Goal: Task Accomplishment & Management: Manage account settings

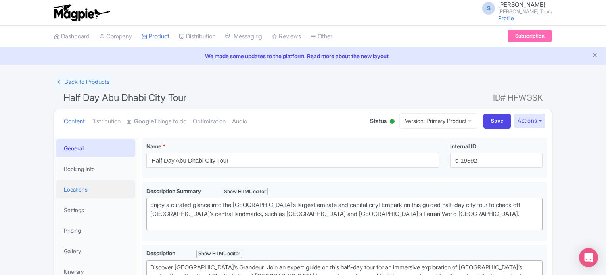
click at [81, 191] on link "Locations" at bounding box center [95, 190] width 79 height 18
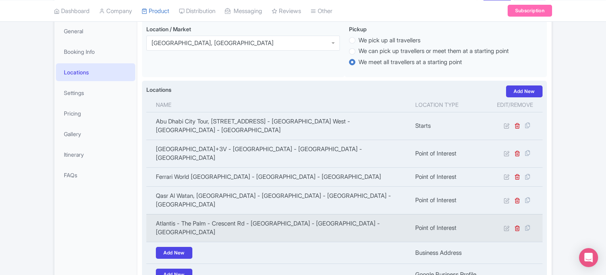
scroll to position [159, 0]
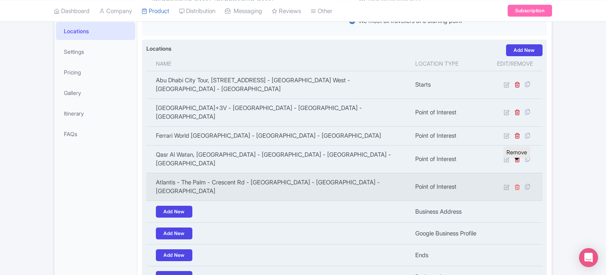
click at [517, 184] on icon at bounding box center [517, 187] width 6 height 6
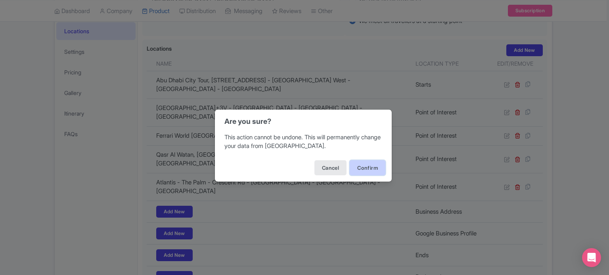
click at [371, 169] on button "Confirm" at bounding box center [368, 168] width 36 height 15
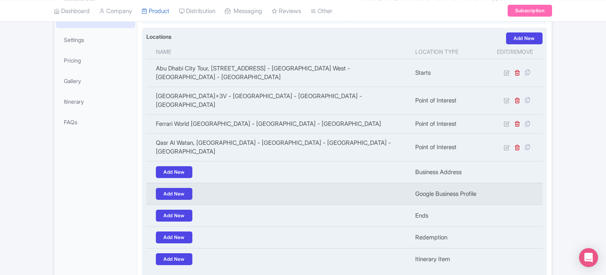
scroll to position [217, 0]
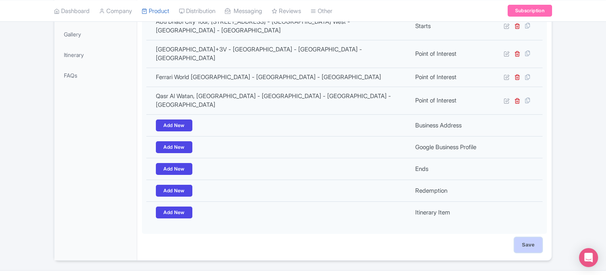
click at [528, 238] on input "Save" at bounding box center [528, 245] width 28 height 15
type input "Saving..."
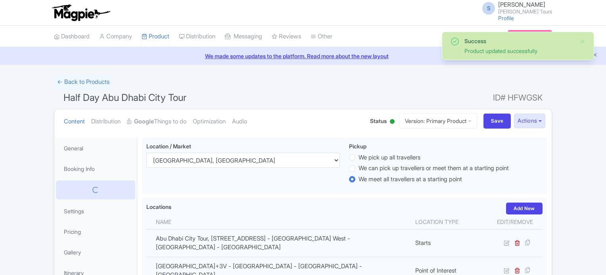
scroll to position [138, 0]
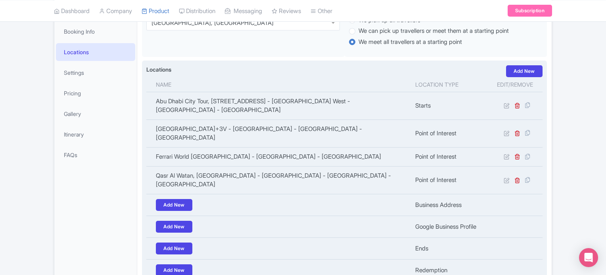
click at [152, 71] on label "Locations" at bounding box center [158, 69] width 25 height 8
click at [157, 69] on label "Locations" at bounding box center [158, 69] width 25 height 8
drag, startPoint x: 146, startPoint y: 69, endPoint x: 177, endPoint y: 69, distance: 30.9
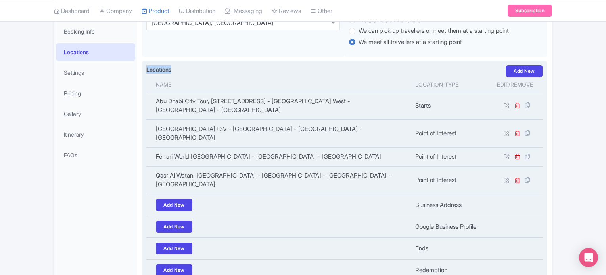
click at [177, 69] on div "Locations i Add New Name Location type Edit/Remove Abu Dhabi City Tour, 8 Al Ba…" at bounding box center [344, 188] width 405 height 254
click at [165, 69] on label "Locations" at bounding box center [158, 69] width 25 height 8
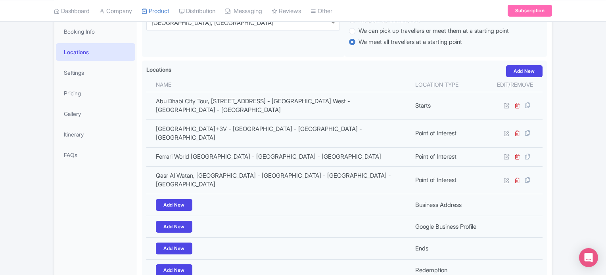
click at [572, 133] on div "Success Product updated successfully ← Back to Products Half Day Abu Dhabi City…" at bounding box center [303, 139] width 606 height 404
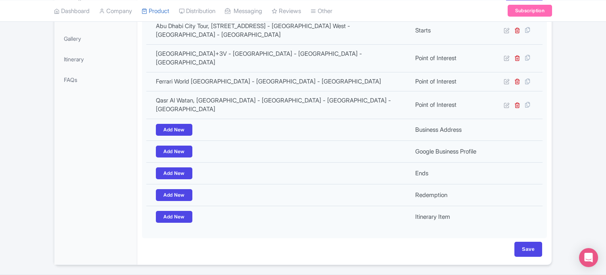
scroll to position [217, 0]
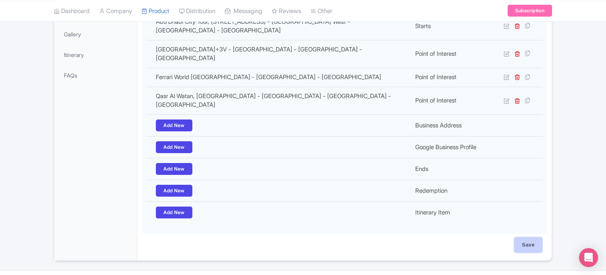
click at [529, 238] on input "Save" at bounding box center [528, 245] width 28 height 15
type input "Saving..."
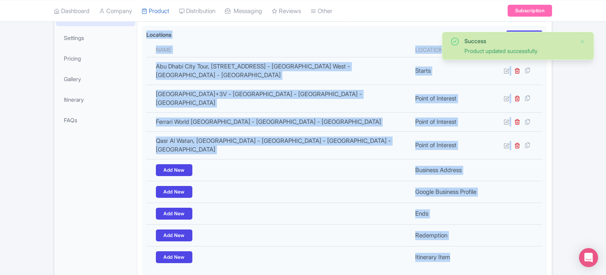
scroll to position [217, 0]
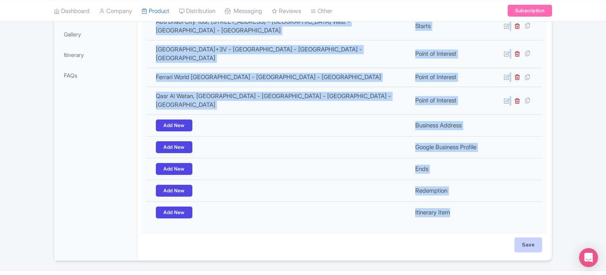
drag, startPoint x: 146, startPoint y: 69, endPoint x: 537, endPoint y: 223, distance: 420.1
click at [537, 223] on div "Confirm drop-off point—some tours finish at malls, not hotels. Entry may requir…" at bounding box center [344, 88] width 414 height 345
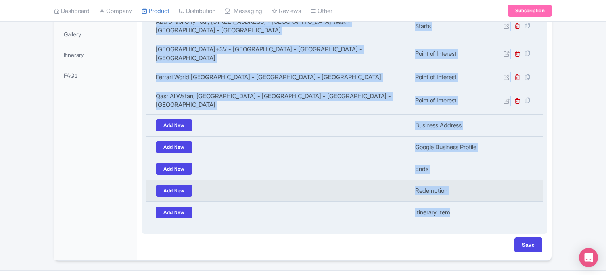
click at [431, 181] on td "Redemption" at bounding box center [448, 191] width 77 height 22
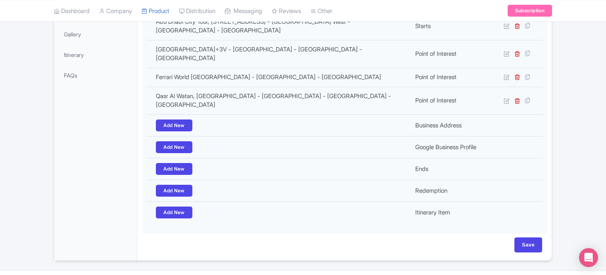
click at [567, 179] on div "Success Product updated successfully ← Back to Products Half Day Abu Dhabi City…" at bounding box center [303, 59] width 606 height 404
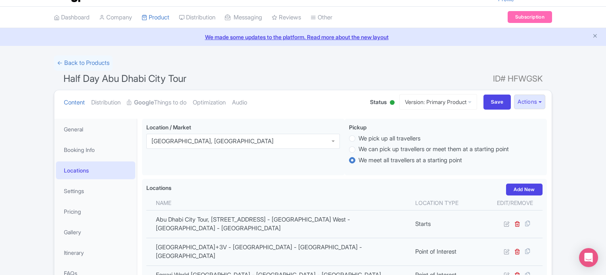
scroll to position [0, 0]
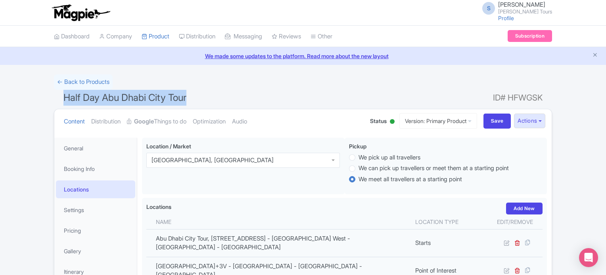
drag, startPoint x: 64, startPoint y: 97, endPoint x: 245, endPoint y: 99, distance: 181.5
click at [245, 99] on h1 "Half Day Abu Dhabi City Tour ID# HFWGSK" at bounding box center [303, 99] width 498 height 19
click at [570, 159] on div "Success Product updated successfully ← Back to Products Half Day Abu Dhabi City…" at bounding box center [303, 277] width 606 height 404
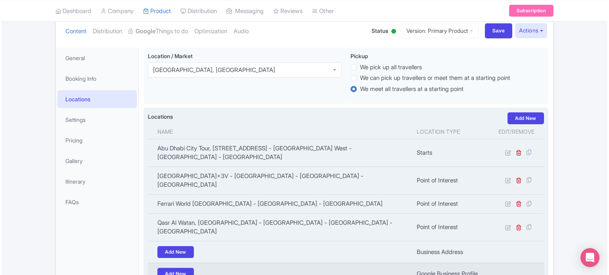
scroll to position [138, 0]
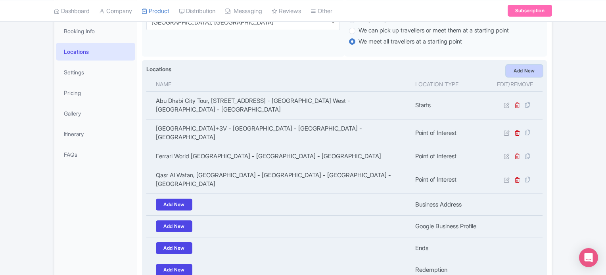
click at [519, 70] on link "Add New" at bounding box center [524, 71] width 36 height 12
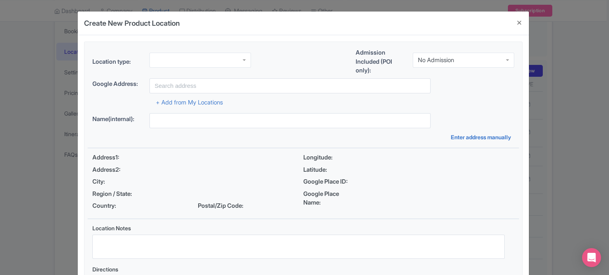
click at [204, 62] on div at bounding box center [199, 60] width 101 height 15
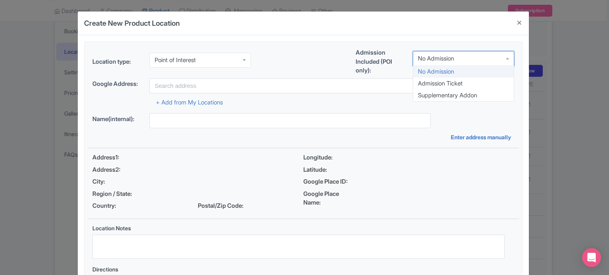
click at [461, 57] on div "No Admission" at bounding box center [463, 58] width 101 height 15
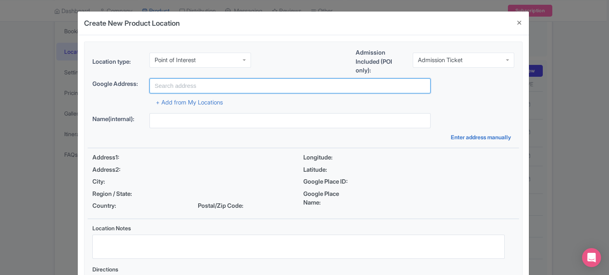
click at [193, 82] on input "text" at bounding box center [289, 85] width 281 height 15
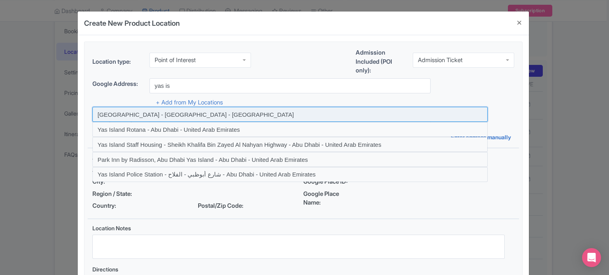
click at [149, 114] on input at bounding box center [289, 114] width 395 height 15
type input "[GEOGRAPHIC_DATA] - [GEOGRAPHIC_DATA] - [GEOGRAPHIC_DATA]"
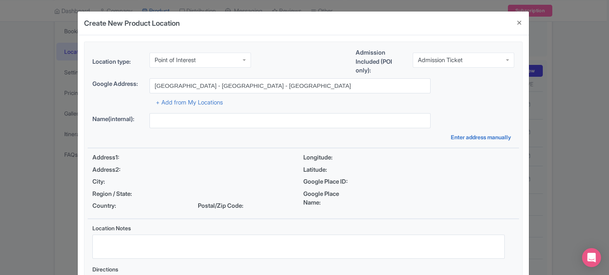
type input "[GEOGRAPHIC_DATA] - [GEOGRAPHIC_DATA] - [GEOGRAPHIC_DATA]"
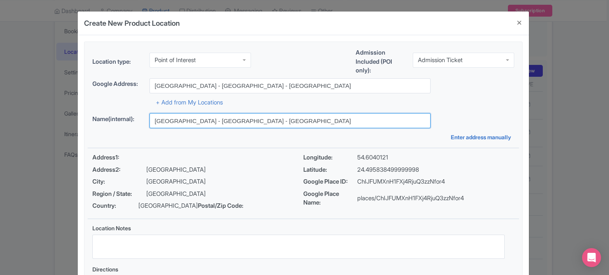
click at [218, 125] on input "[GEOGRAPHIC_DATA] - [GEOGRAPHIC_DATA] - [GEOGRAPHIC_DATA]" at bounding box center [289, 120] width 281 height 15
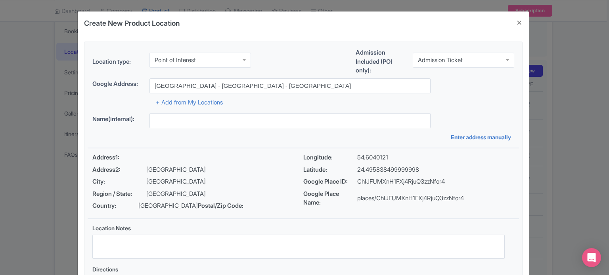
click at [466, 112] on div "Location type: Point of Interest Point of Interest Business Address Google Busi…" at bounding box center [303, 177] width 431 height 270
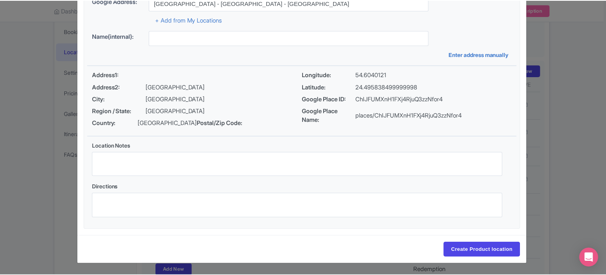
scroll to position [91, 0]
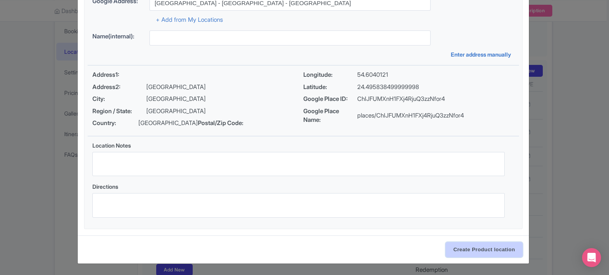
click at [488, 254] on input "Create Product location" at bounding box center [483, 250] width 77 height 15
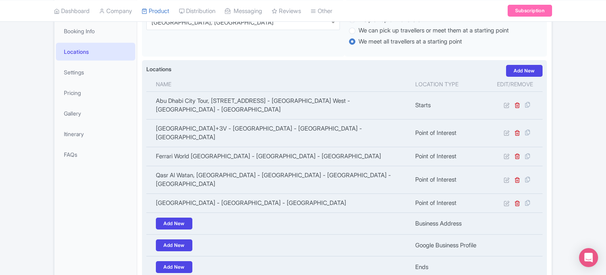
click at [154, 67] on label "Locations" at bounding box center [158, 69] width 25 height 8
click at [208, 81] on th "Name" at bounding box center [278, 84] width 264 height 15
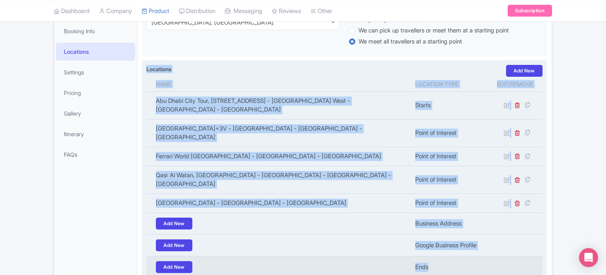
drag, startPoint x: 146, startPoint y: 68, endPoint x: 452, endPoint y: 239, distance: 350.0
click at [452, 239] on div "Locations i Add New Name Location type Edit/Remove Abu Dhabi City Tour, 8 Al Ba…" at bounding box center [344, 196] width 405 height 273
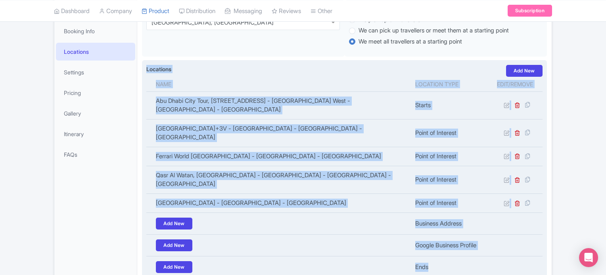
click at [219, 69] on div "Locations i Add New" at bounding box center [344, 71] width 396 height 12
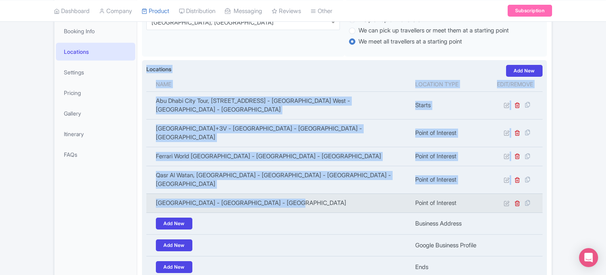
drag, startPoint x: 146, startPoint y: 69, endPoint x: 284, endPoint y: 184, distance: 180.1
click at [284, 184] on div "Locations i Add New Name Location type Edit/Remove Abu Dhabi City Tour, 8 Al Ba…" at bounding box center [344, 196] width 405 height 273
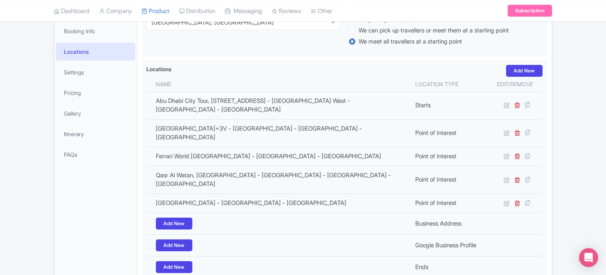
click at [264, 58] on div "Location / Market Abu Dhabi, United Arab Emirates Abu Dhabi, United Arab Emirat…" at bounding box center [344, 30] width 405 height 60
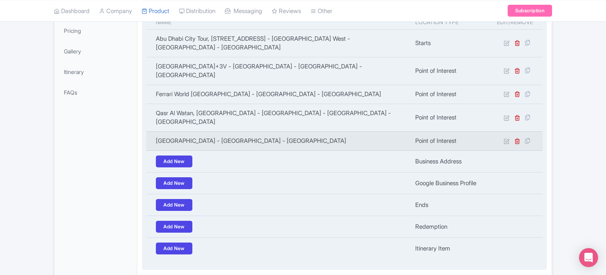
scroll to position [239, 0]
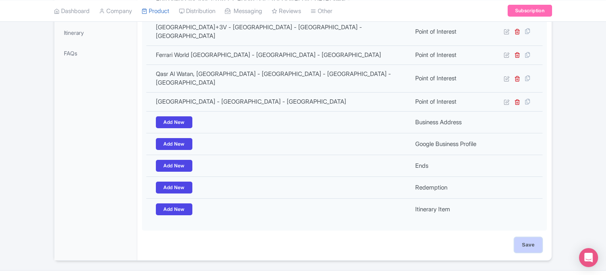
click at [533, 238] on input "Save" at bounding box center [528, 245] width 28 height 15
type input "Update Product"
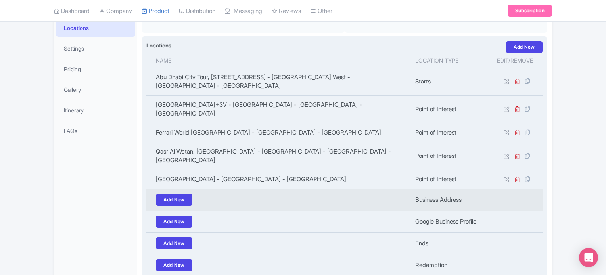
scroll to position [236, 0]
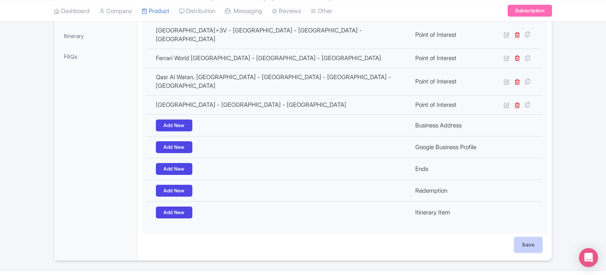
click at [528, 238] on input "Save" at bounding box center [528, 245] width 28 height 15
type input "Saving..."
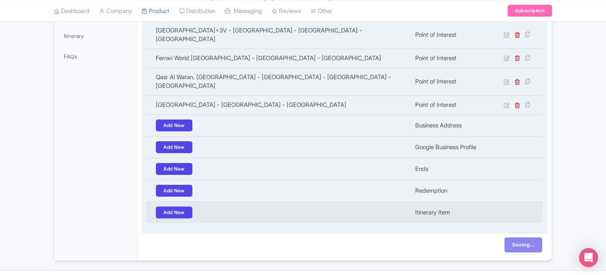
scroll to position [197, 0]
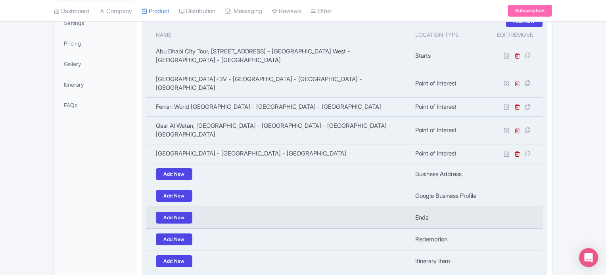
scroll to position [236, 0]
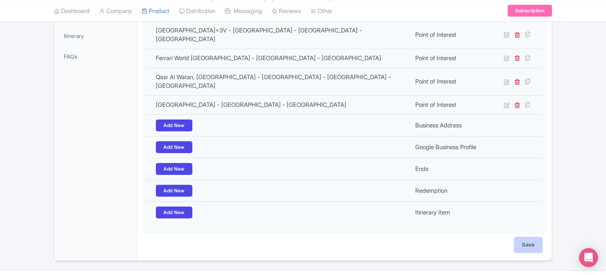
click at [533, 238] on input "Save" at bounding box center [528, 245] width 28 height 15
type input "Saving..."
